Goal: Task Accomplishment & Management: Use online tool/utility

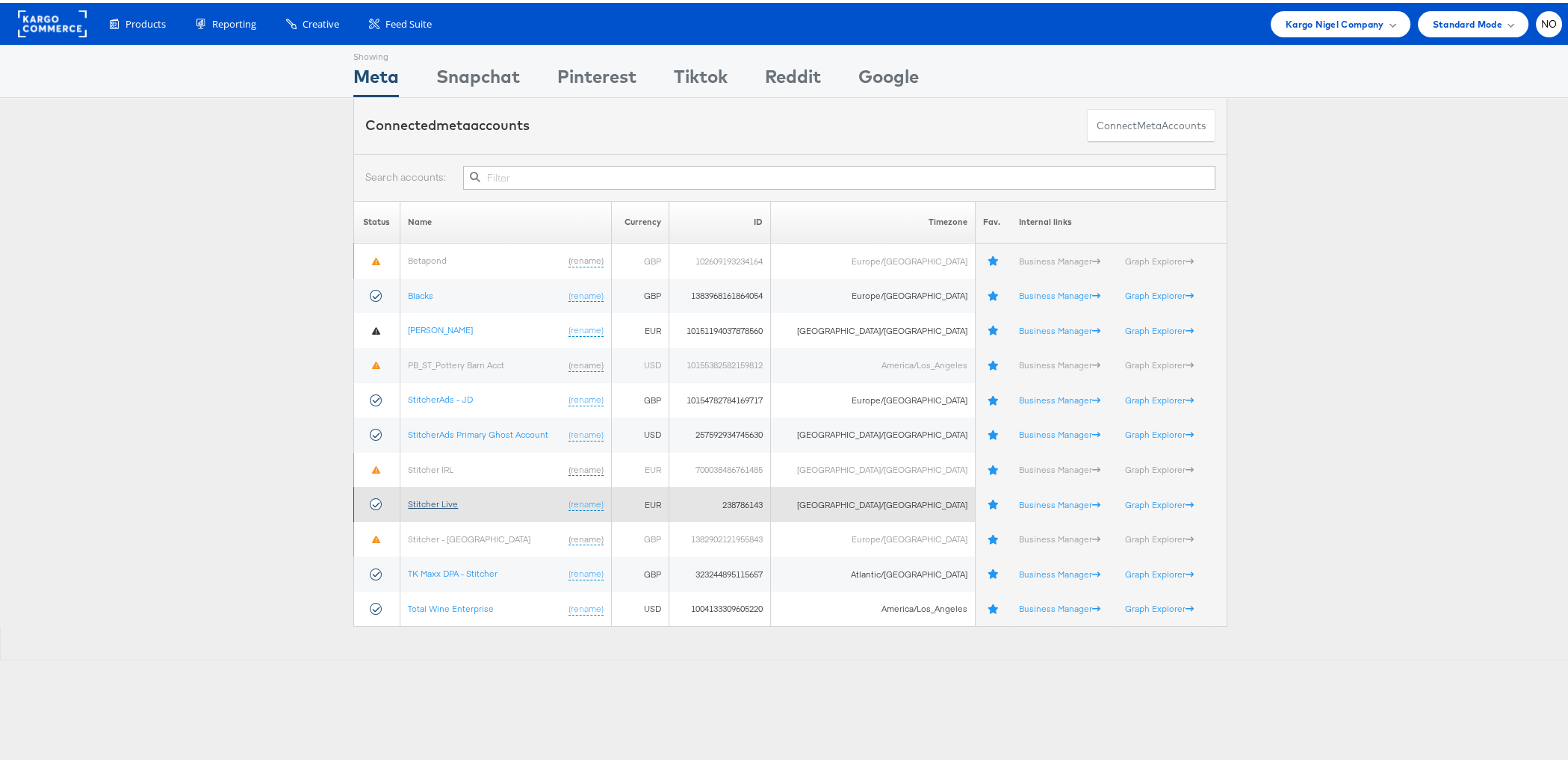
click at [421, 502] on link "Stitcher Live" at bounding box center [433, 501] width 50 height 11
